Goal: Task Accomplishment & Management: Complete application form

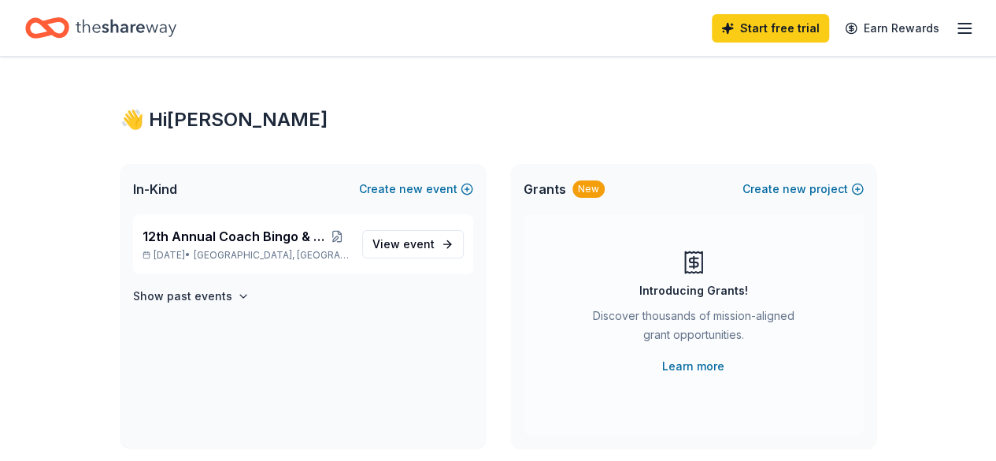
click at [67, 23] on icon "Home" at bounding box center [55, 28] width 24 height 16
click at [955, 22] on icon "button" at bounding box center [964, 28] width 19 height 19
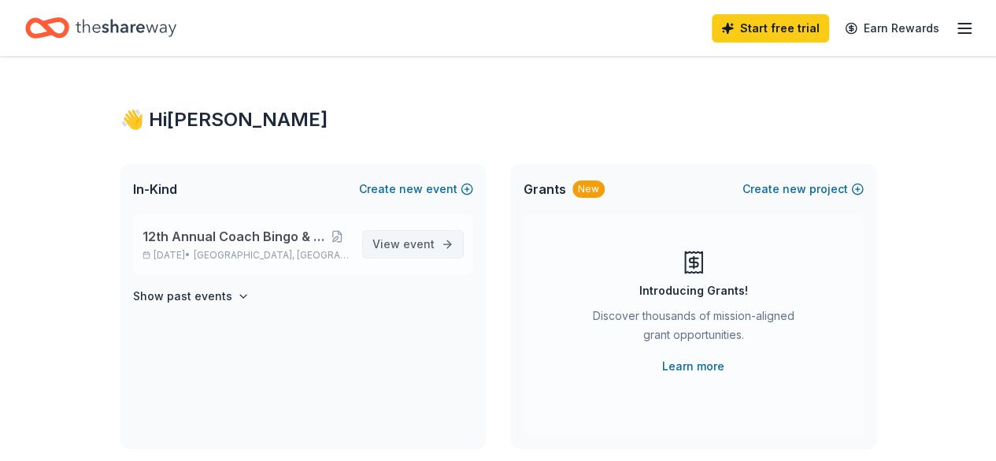
click at [406, 244] on span "event" at bounding box center [418, 243] width 31 height 13
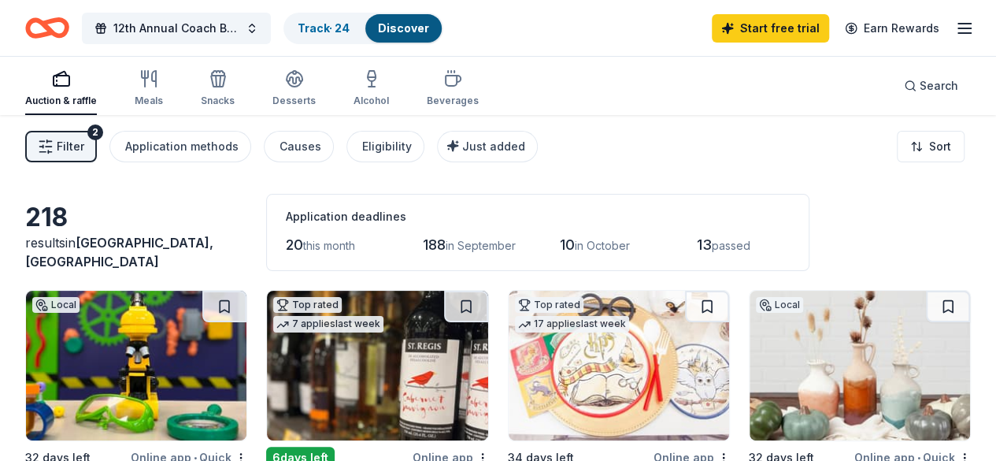
click at [405, 26] on link "Discover" at bounding box center [403, 27] width 51 height 13
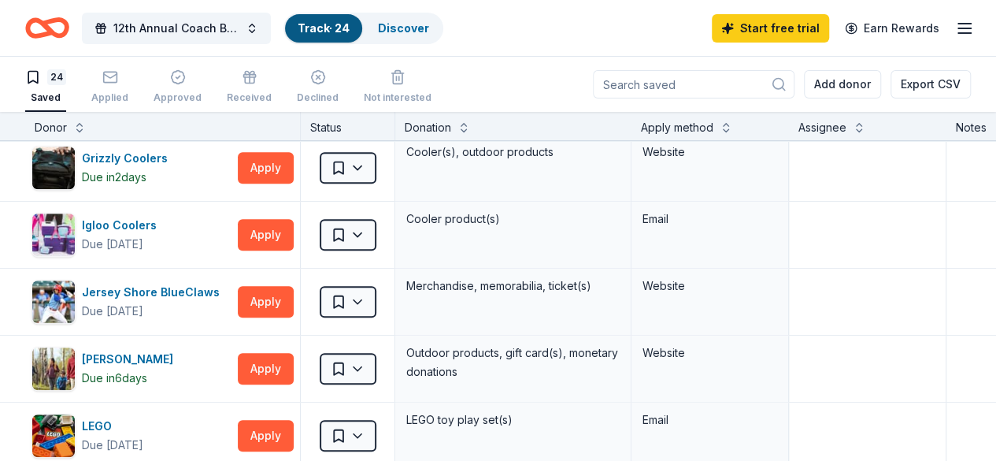
scroll to position [482, 0]
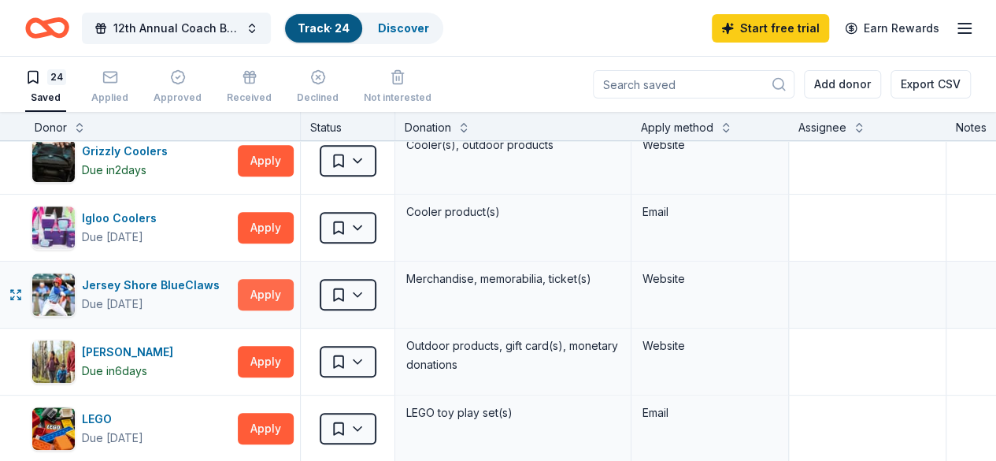
click at [268, 282] on button "Apply" at bounding box center [266, 294] width 56 height 31
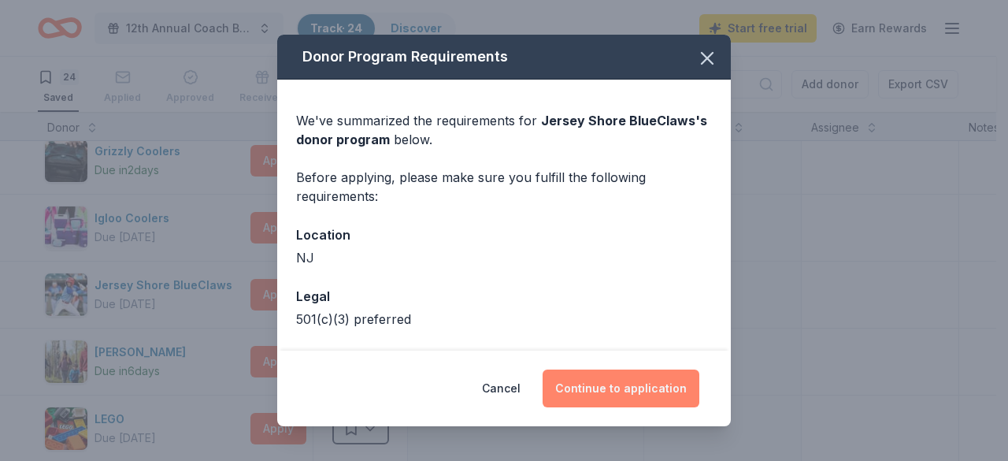
click at [570, 379] on button "Continue to application" at bounding box center [620, 388] width 157 height 38
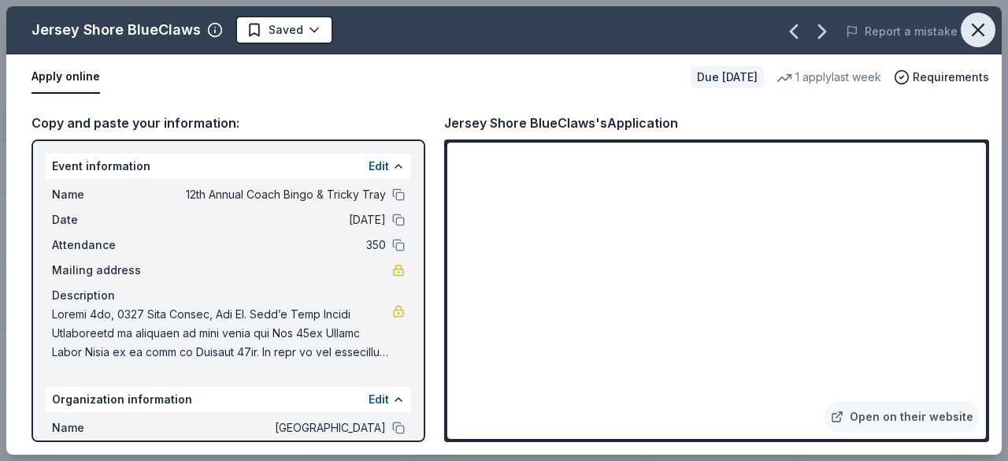
click at [982, 26] on icon "button" at bounding box center [977, 29] width 11 height 11
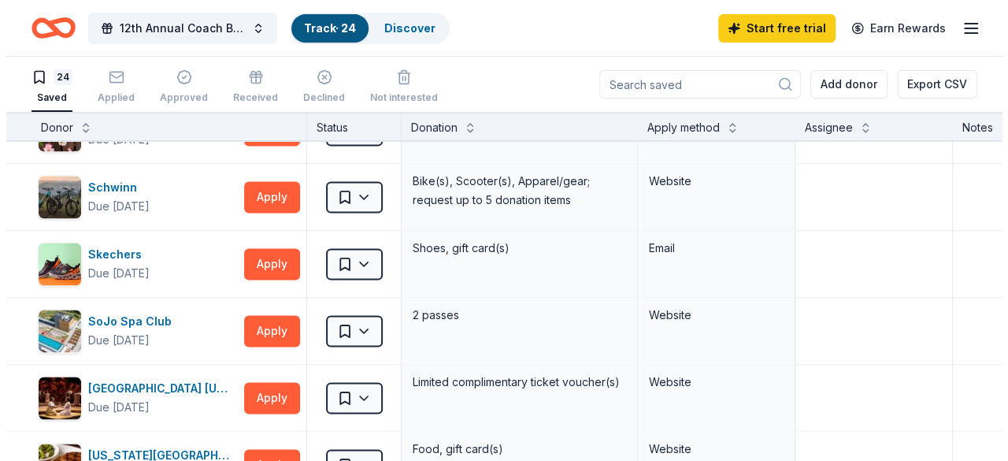
scroll to position [1121, 0]
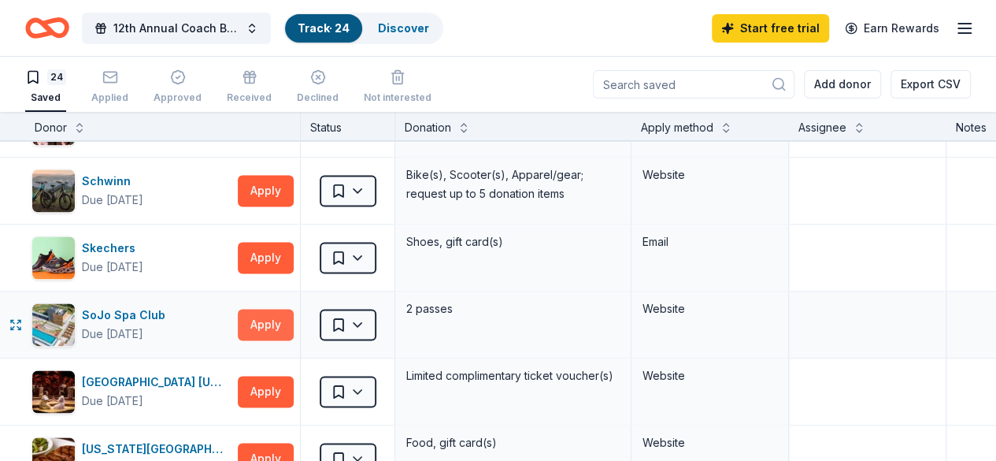
click at [266, 320] on button "Apply" at bounding box center [266, 324] width 56 height 31
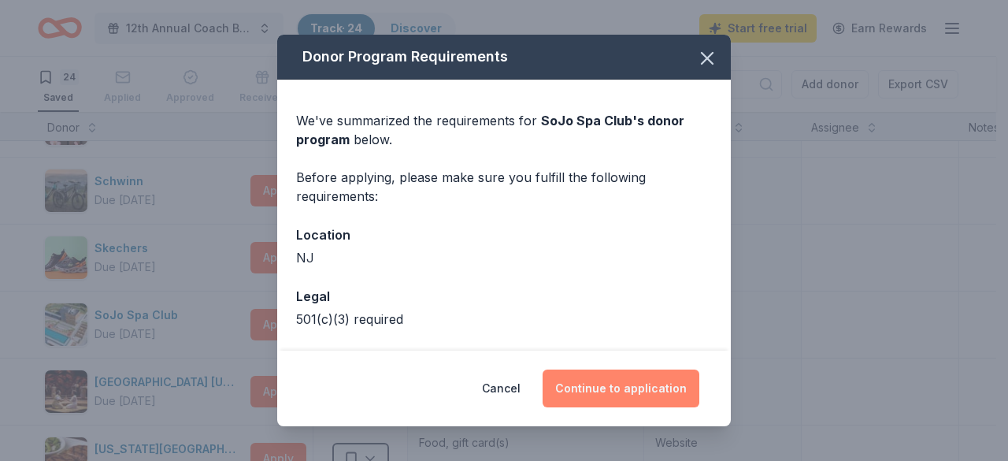
click at [586, 389] on button "Continue to application" at bounding box center [620, 388] width 157 height 38
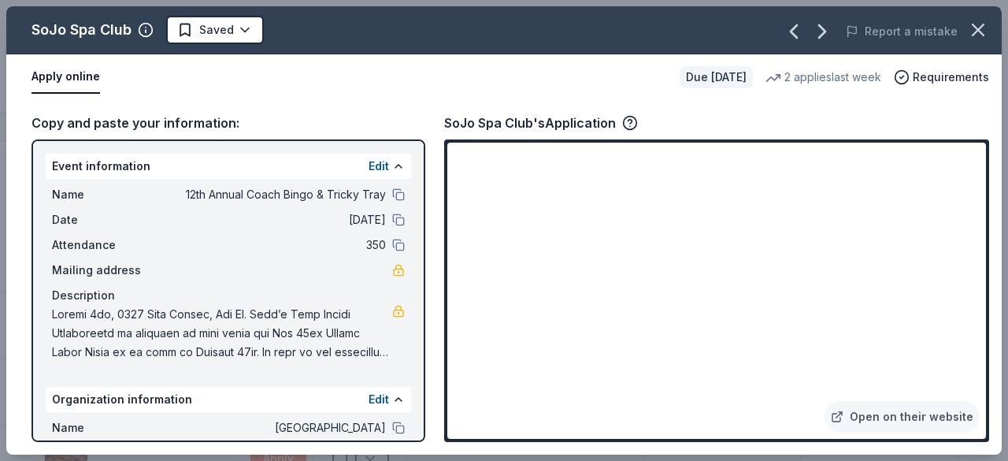
drag, startPoint x: 443, startPoint y: 122, endPoint x: 505, endPoint y: 125, distance: 61.5
click at [505, 125] on div "Copy and paste your information: Event information Edit Name 12th Annual Coach …" at bounding box center [503, 277] width 995 height 354
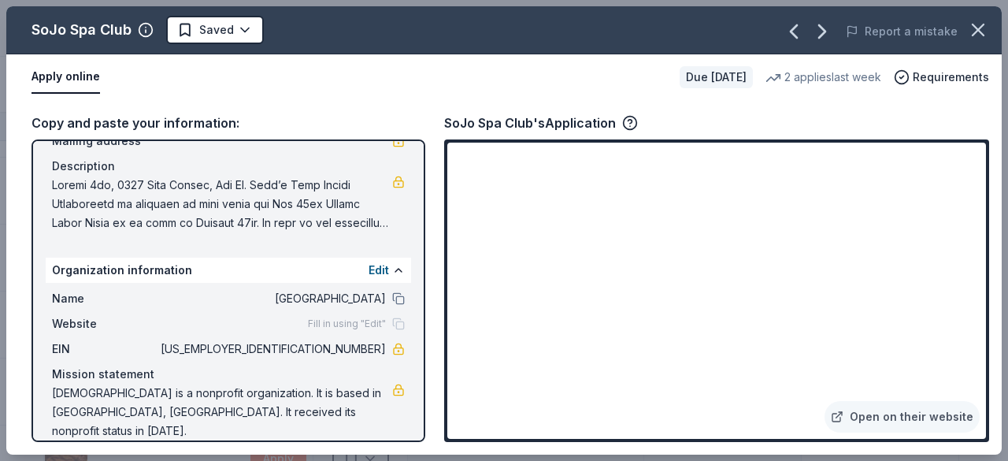
scroll to position [0, 0]
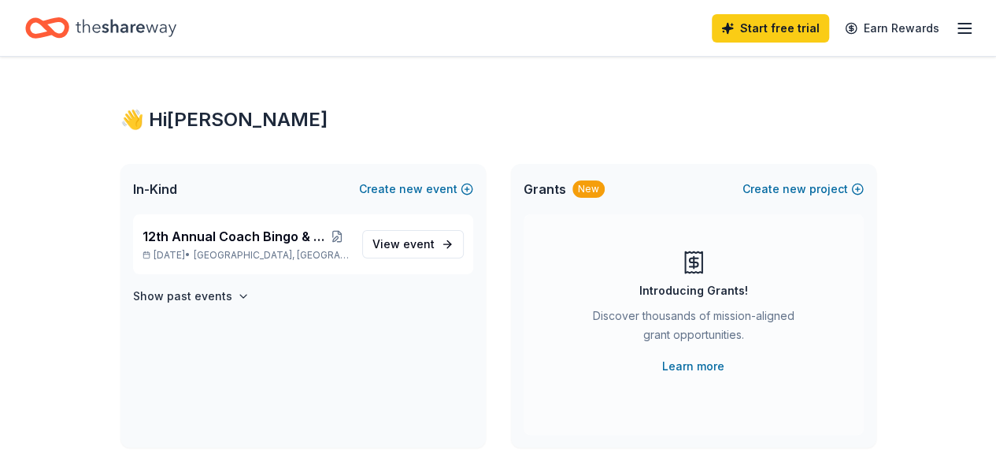
click at [67, 31] on icon "Home" at bounding box center [55, 28] width 24 height 16
click at [129, 32] on icon "Home" at bounding box center [126, 28] width 101 height 32
click at [109, 21] on icon "Home" at bounding box center [126, 28] width 101 height 32
click at [397, 251] on span "View event" at bounding box center [403, 244] width 62 height 19
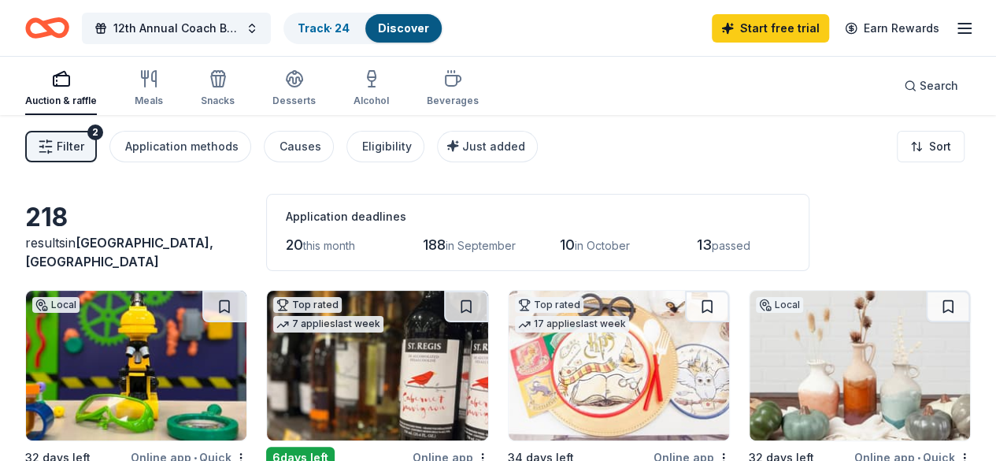
click at [407, 24] on link "Discover" at bounding box center [403, 27] width 51 height 13
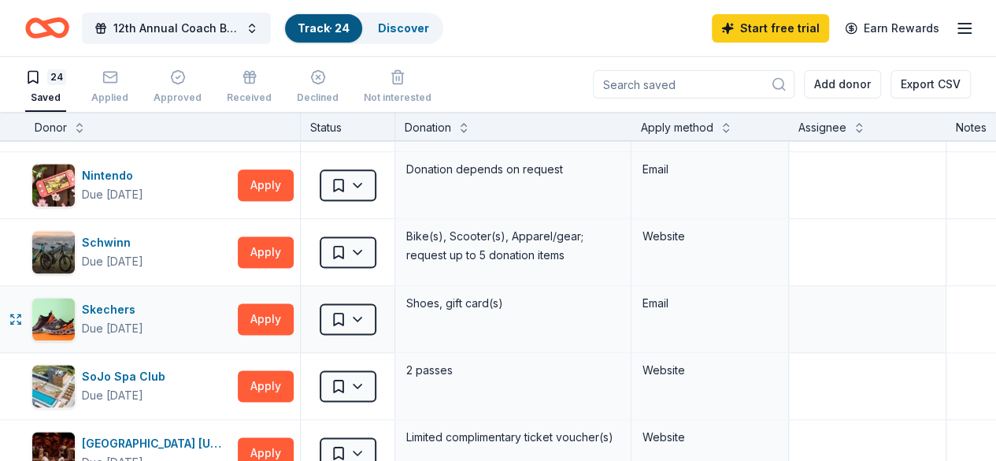
scroll to position [1046, 0]
